Goal: Find specific page/section: Find specific page/section

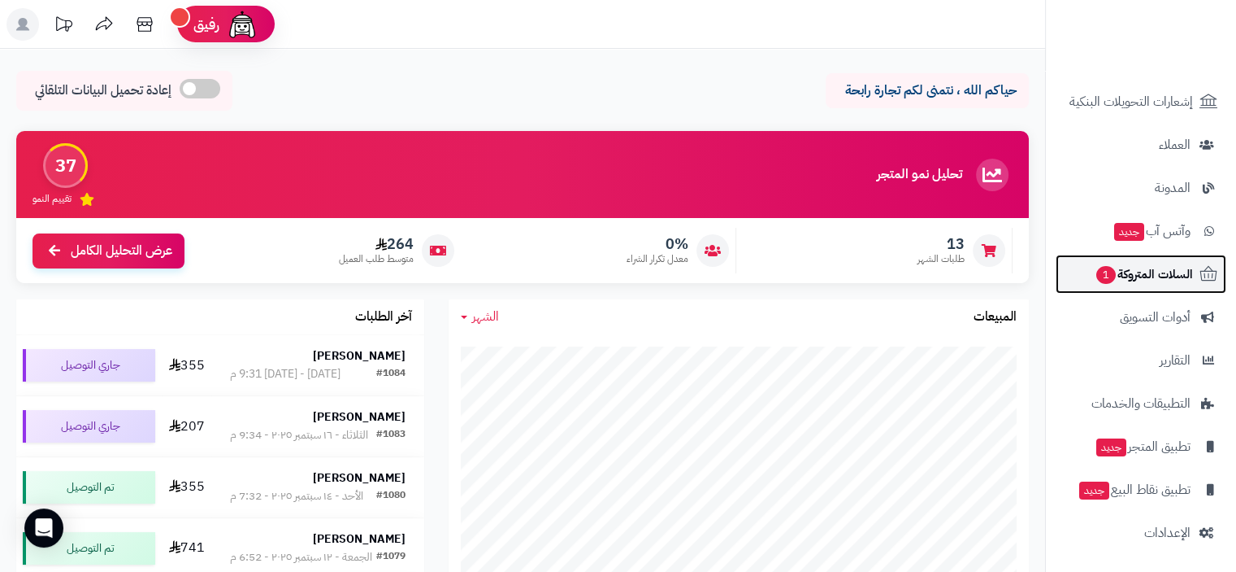
click at [1154, 269] on span "السلات المتروكة 1" at bounding box center [1144, 274] width 98 height 23
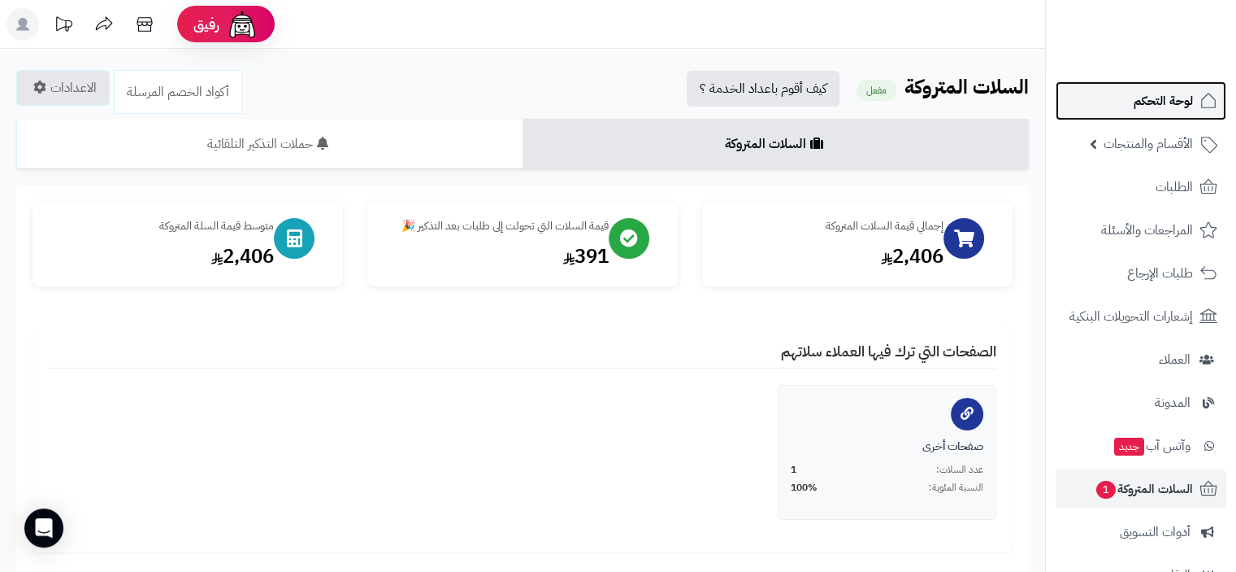
click at [1180, 97] on span "لوحة التحكم" at bounding box center [1163, 100] width 59 height 23
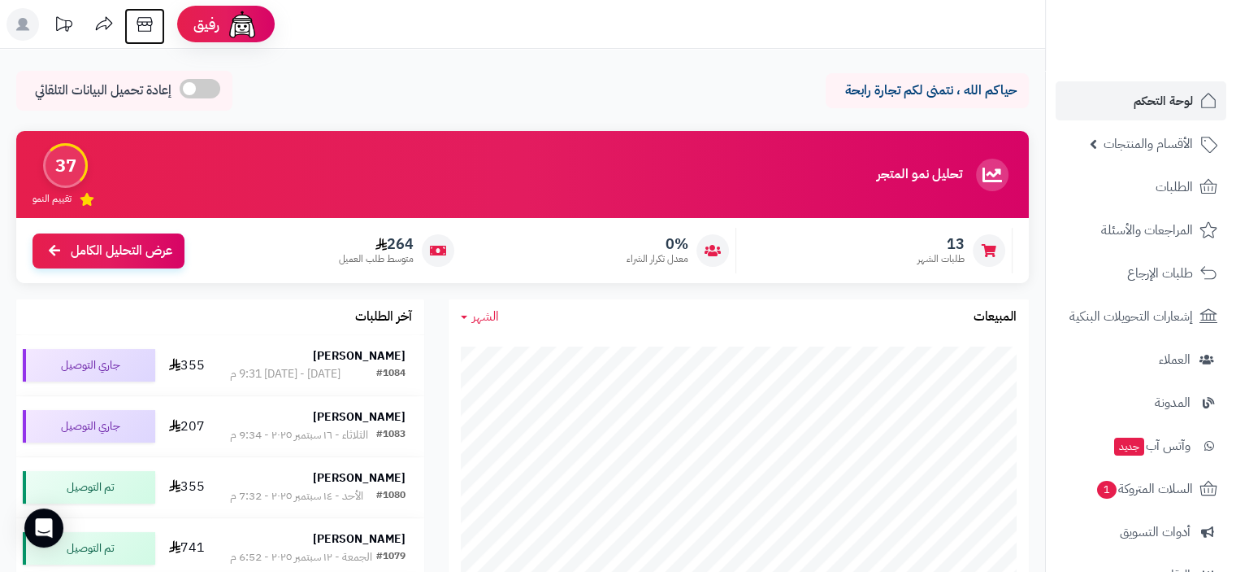
click at [150, 16] on icon at bounding box center [144, 24] width 33 height 33
click at [1168, 103] on span "لوحة التحكم" at bounding box center [1163, 100] width 59 height 23
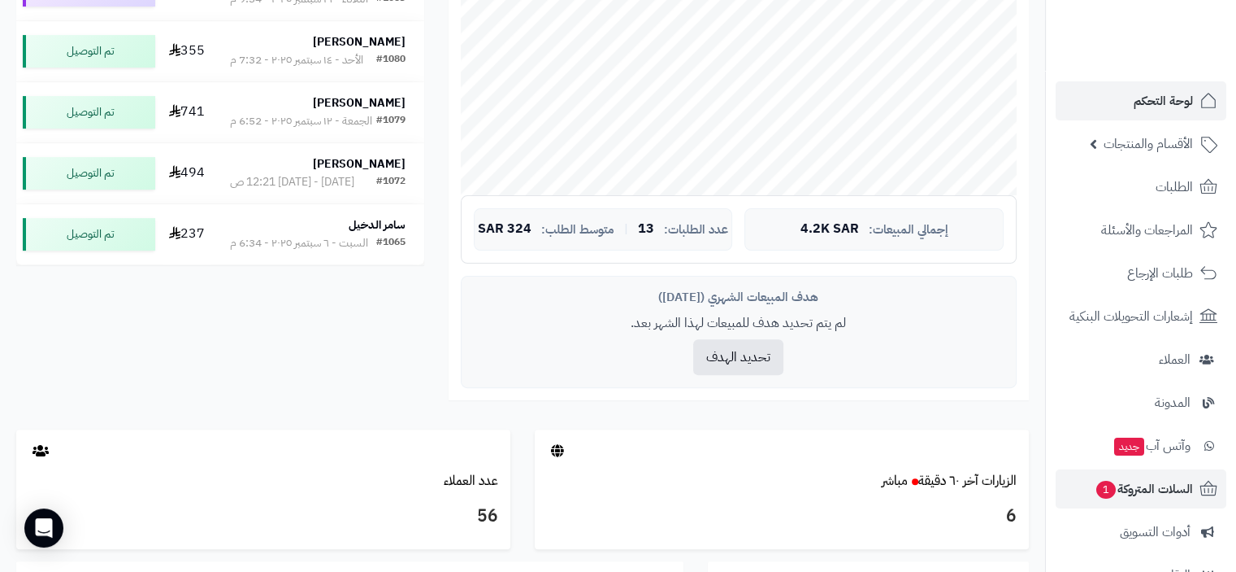
scroll to position [244, 0]
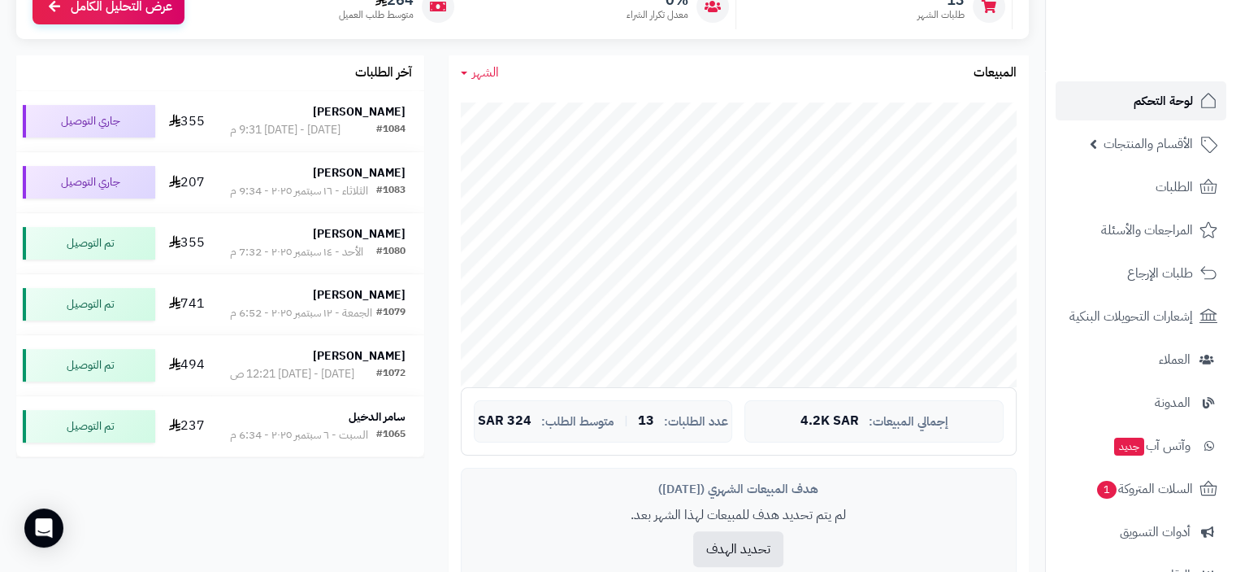
click at [1174, 91] on span "لوحة التحكم" at bounding box center [1163, 100] width 59 height 23
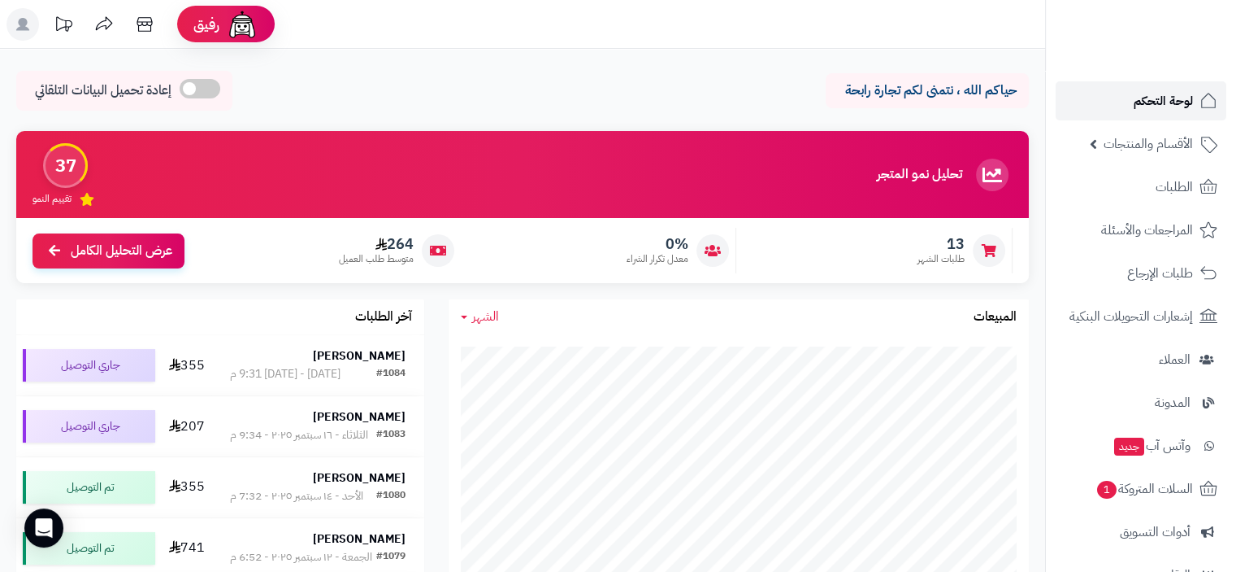
click at [1154, 103] on span "لوحة التحكم" at bounding box center [1163, 100] width 59 height 23
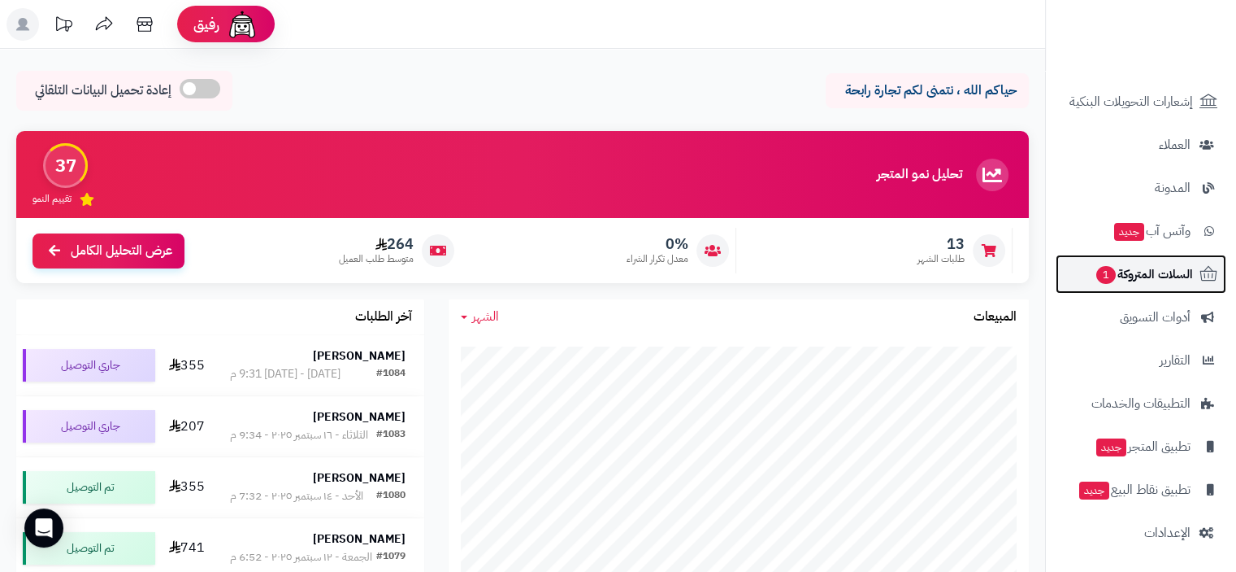
click at [1170, 276] on span "السلات المتروكة 1" at bounding box center [1144, 274] width 98 height 23
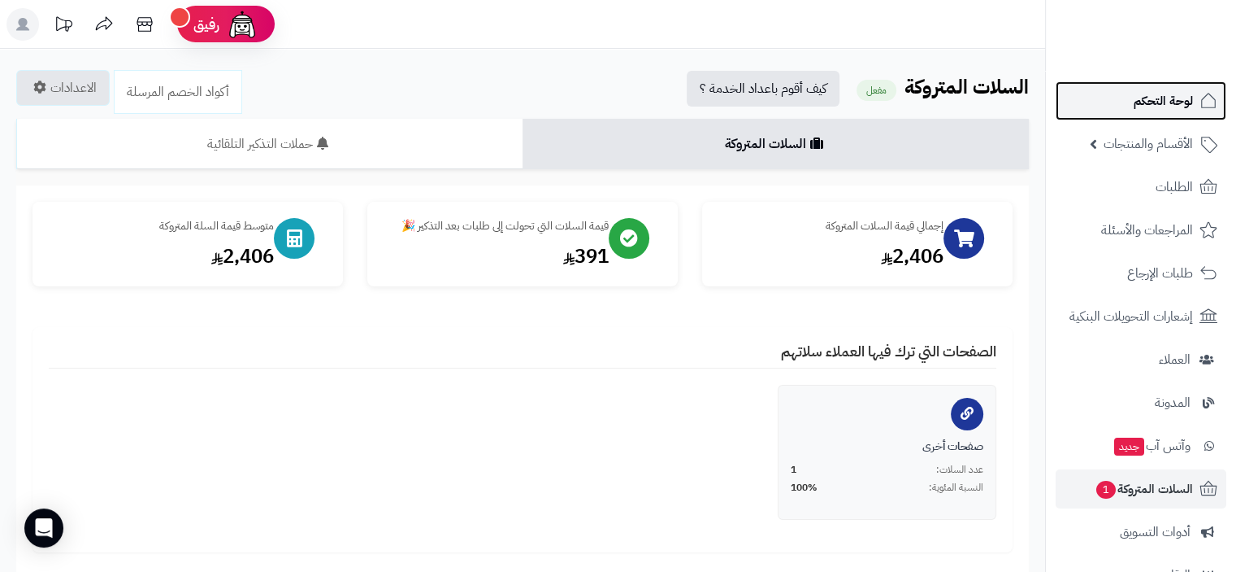
click at [1177, 95] on span "لوحة التحكم" at bounding box center [1163, 100] width 59 height 23
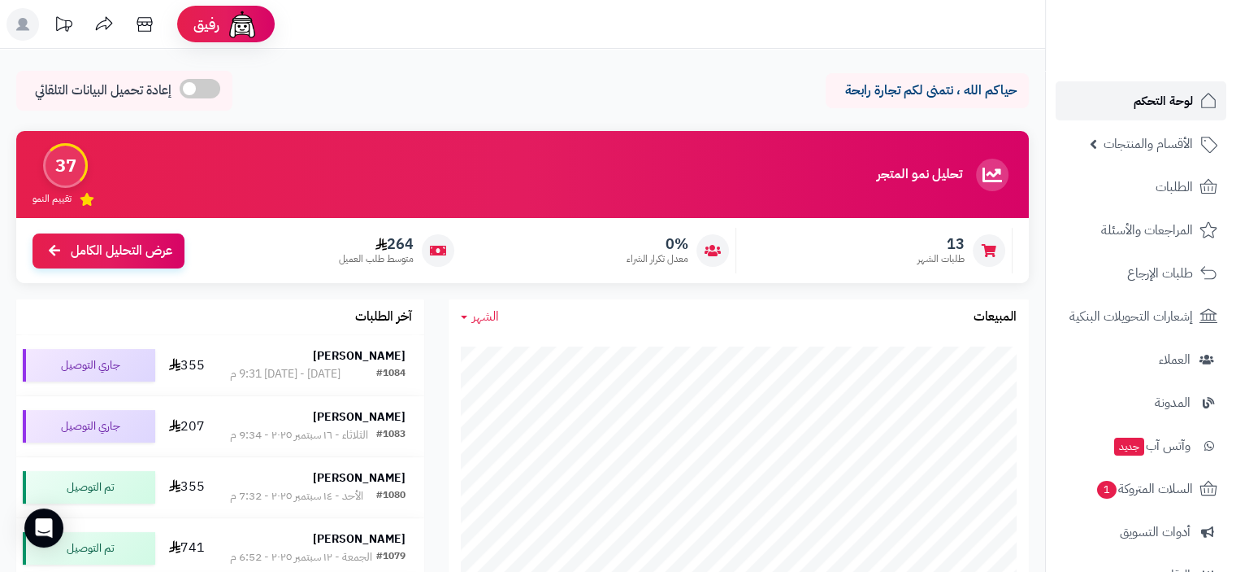
click at [1151, 102] on span "لوحة التحكم" at bounding box center [1163, 100] width 59 height 23
click at [1172, 100] on span "لوحة التحكم" at bounding box center [1163, 100] width 59 height 23
click at [1152, 100] on span "لوحة التحكم" at bounding box center [1163, 100] width 59 height 23
